Goal: Find specific page/section: Find specific page/section

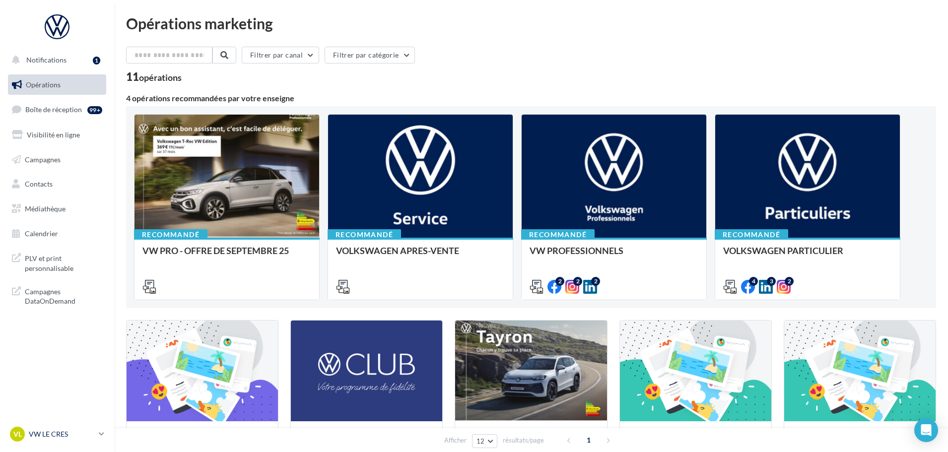
click at [80, 431] on p "VW LE CRES" at bounding box center [62, 434] width 66 height 10
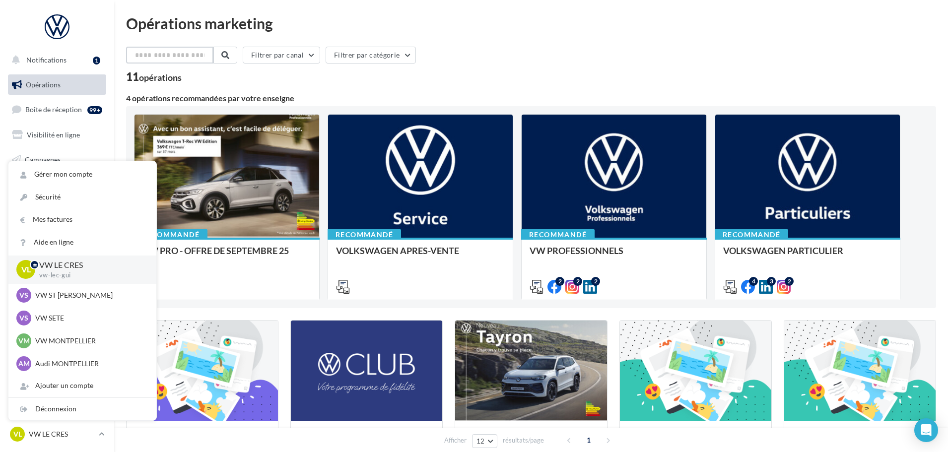
click at [153, 53] on input "text" at bounding box center [169, 55] width 87 height 17
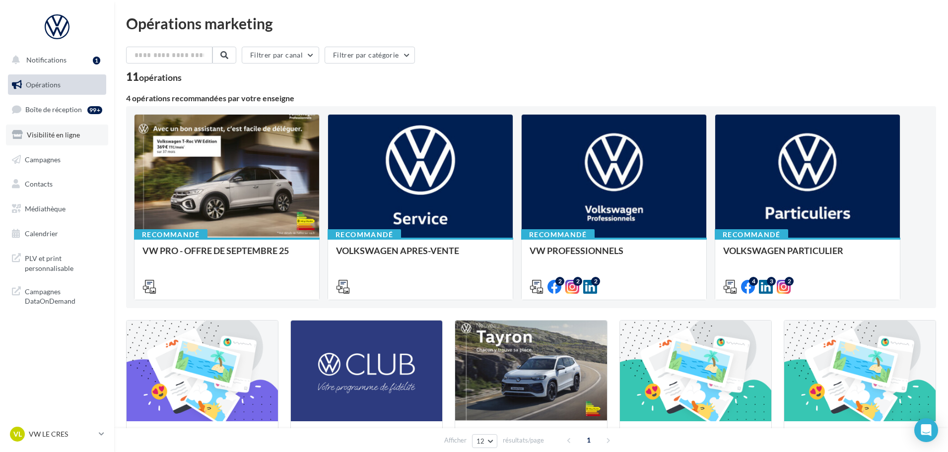
click at [56, 133] on span "Visibilité en ligne" at bounding box center [53, 135] width 53 height 8
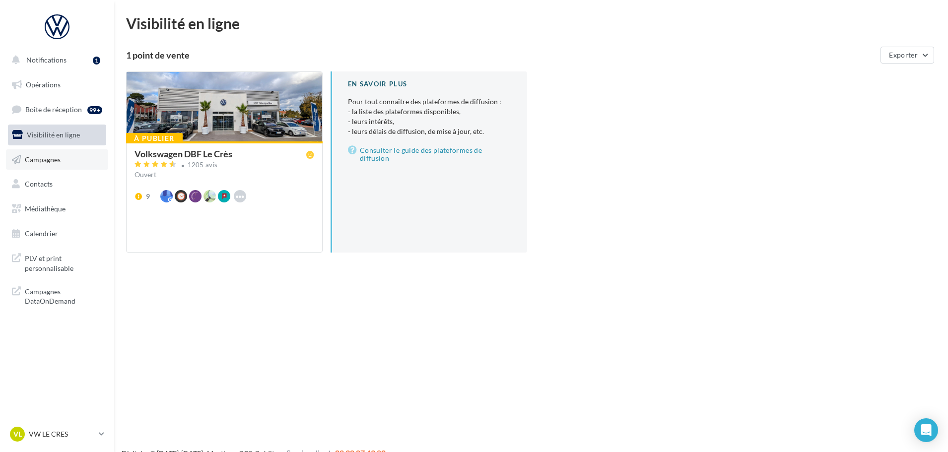
click at [68, 162] on link "Campagnes" at bounding box center [57, 159] width 102 height 21
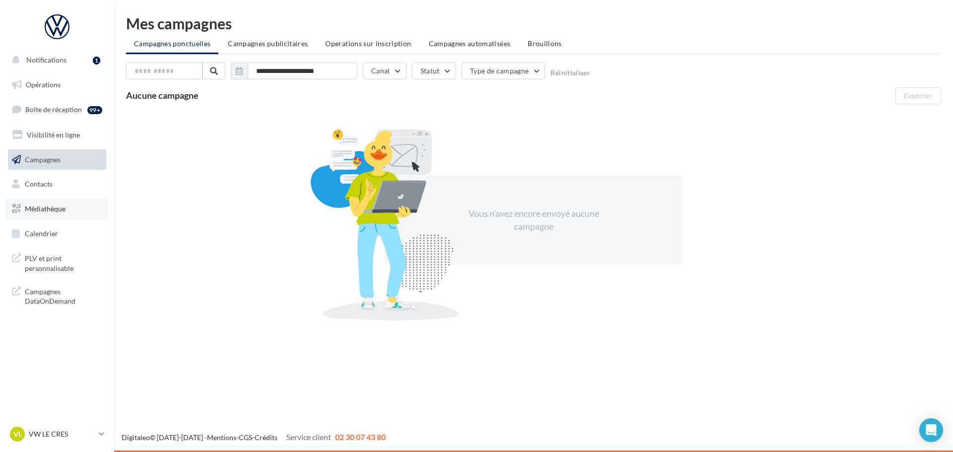
click at [68, 213] on link "Médiathèque" at bounding box center [57, 209] width 102 height 21
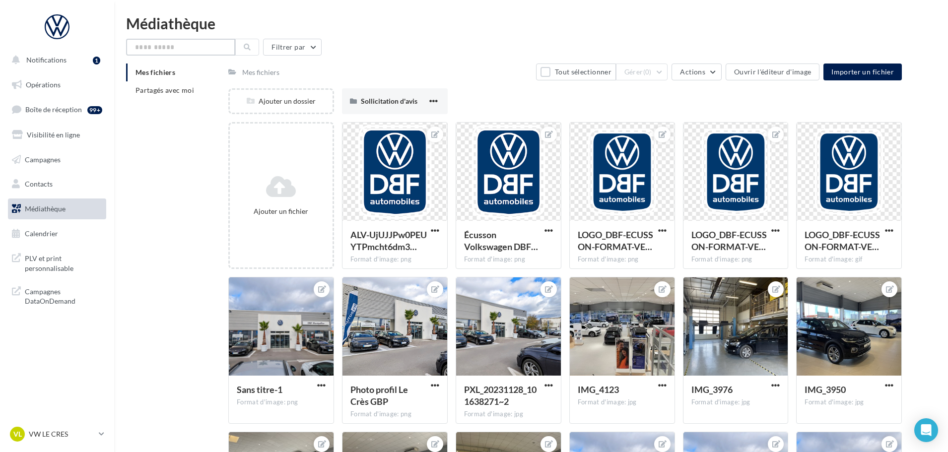
click at [194, 47] on input "text" at bounding box center [180, 47] width 109 height 17
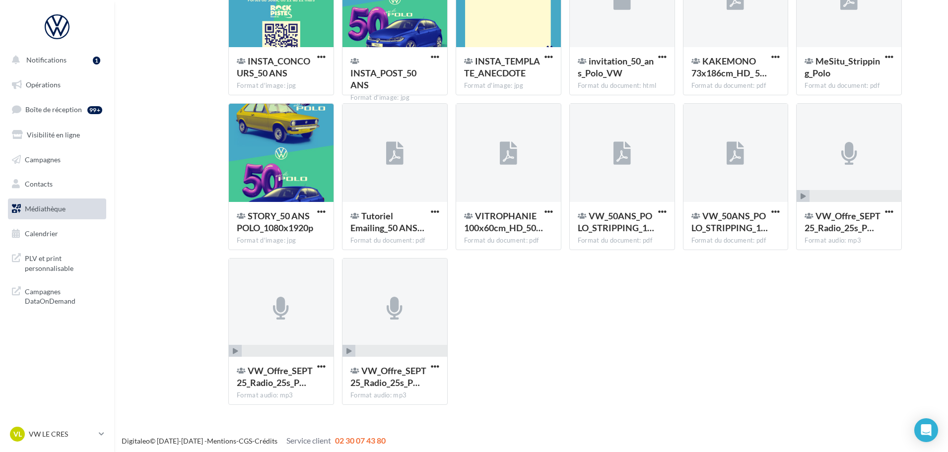
scroll to position [326, 0]
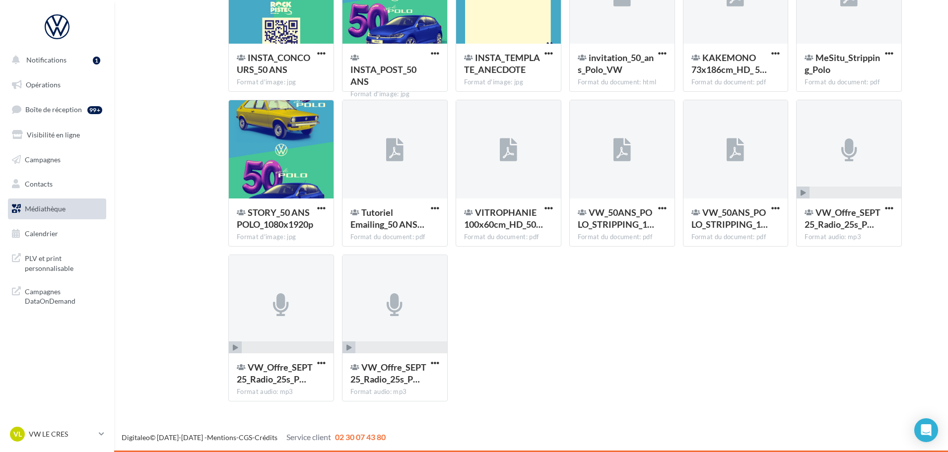
type input "******"
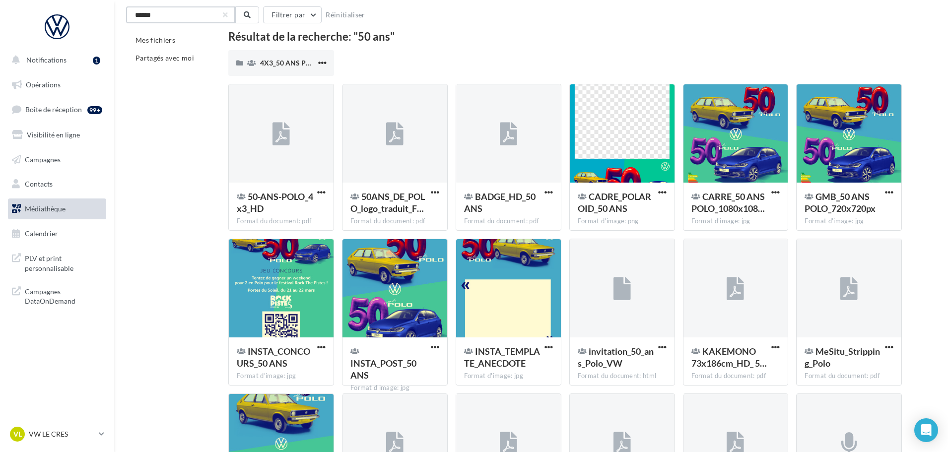
scroll to position [0, 0]
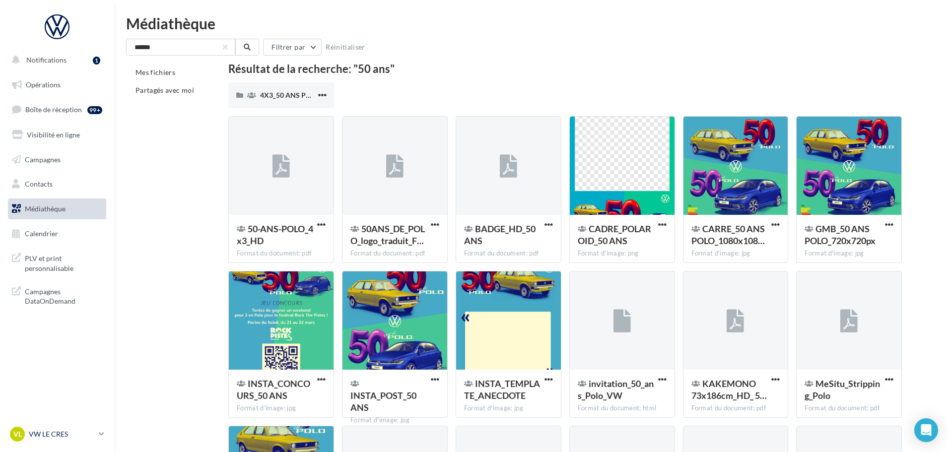
click at [69, 436] on p "VW LE CRES" at bounding box center [62, 434] width 66 height 10
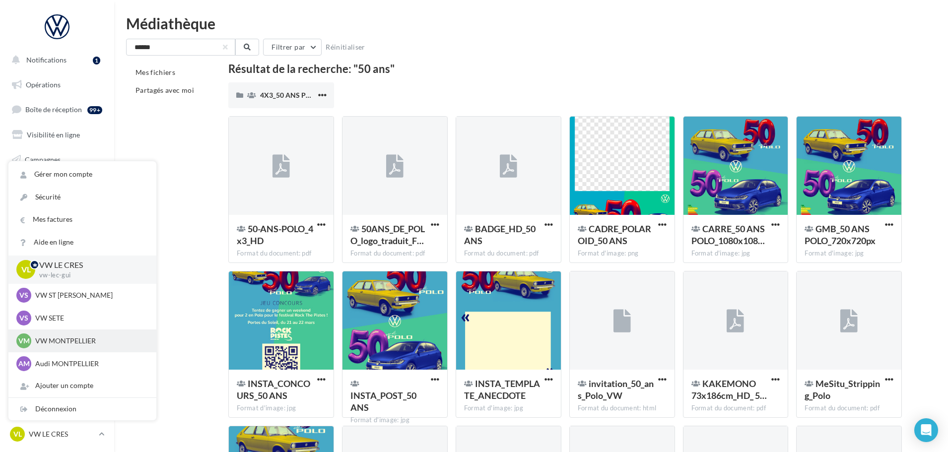
click at [84, 340] on p "VW MONTPELLIER" at bounding box center [89, 341] width 109 height 10
